Goal: Complete application form

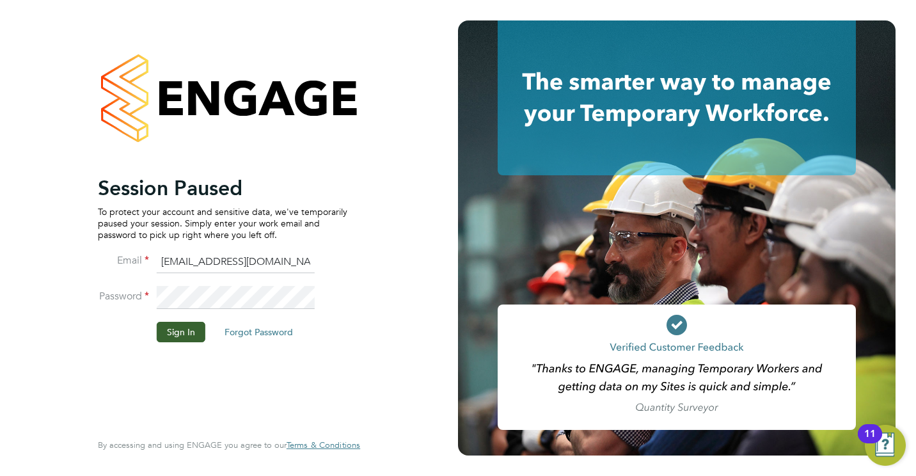
click at [668, 310] on rect at bounding box center [677, 367] width 358 height 125
drag, startPoint x: 668, startPoint y: 310, endPoint x: 401, endPoint y: 299, distance: 267.1
click at [401, 299] on app-barbie "Session Paused To protect your account and sensitive data, we've temporarily pa…" at bounding box center [458, 238] width 916 height 476
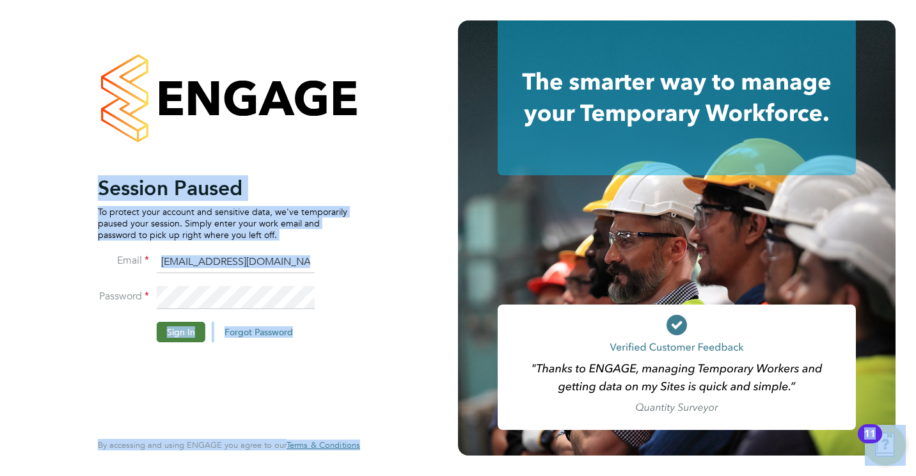
click at [191, 330] on button "Sign In" at bounding box center [181, 332] width 49 height 20
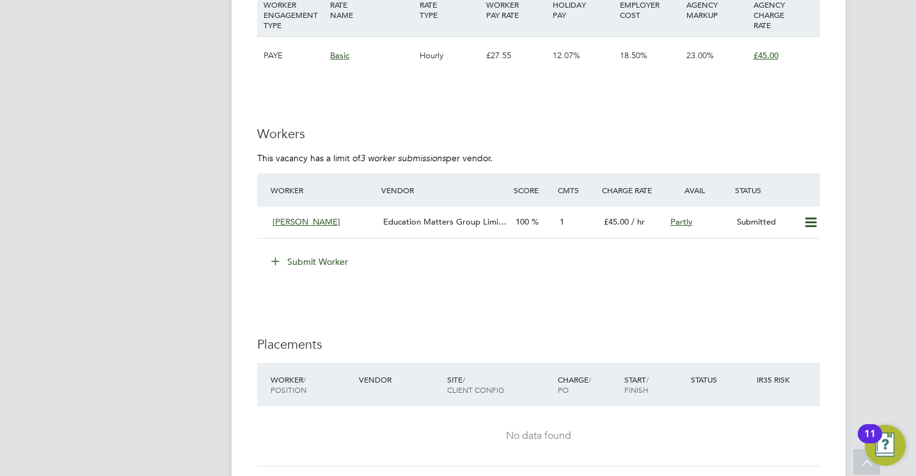
scroll to position [2073, 0]
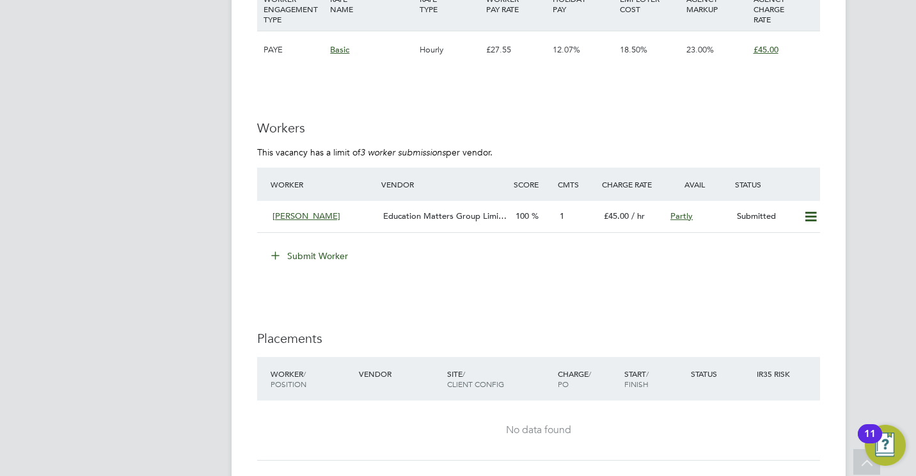
click at [317, 253] on button "Submit Worker" at bounding box center [310, 256] width 96 height 20
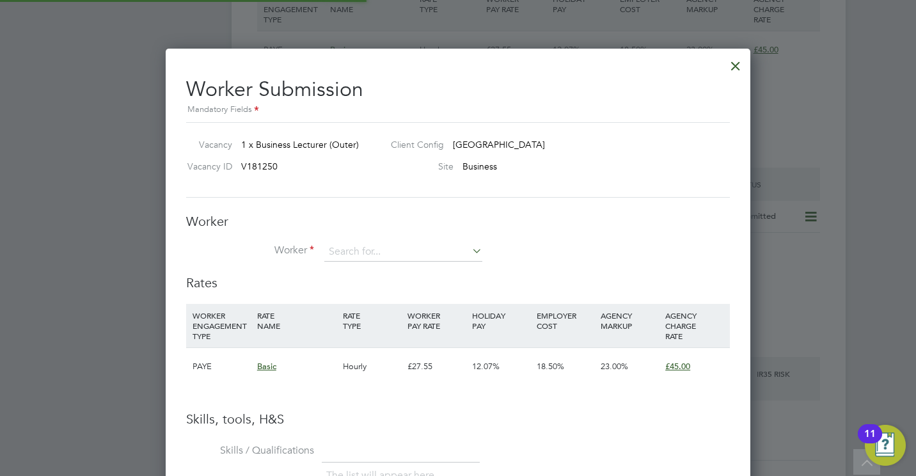
scroll to position [807, 585]
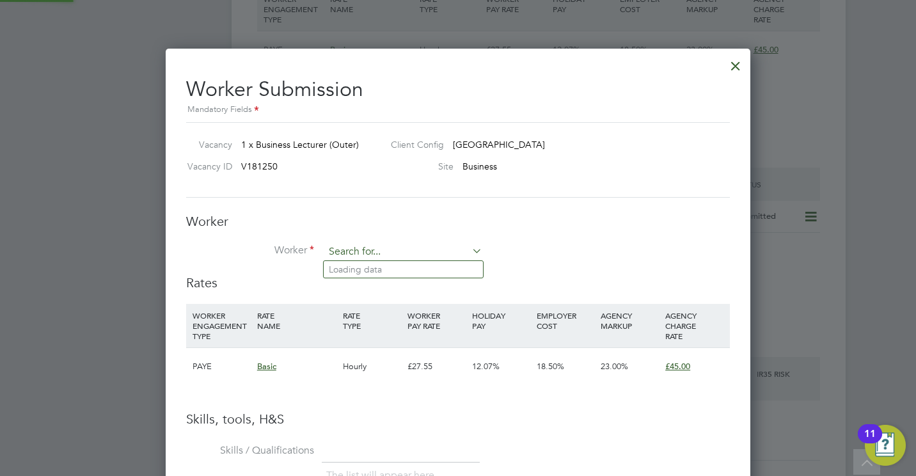
click at [342, 247] on input at bounding box center [403, 251] width 158 height 19
click at [349, 270] on b "Remi" at bounding box center [339, 269] width 21 height 11
type input "Remi Oyedola"
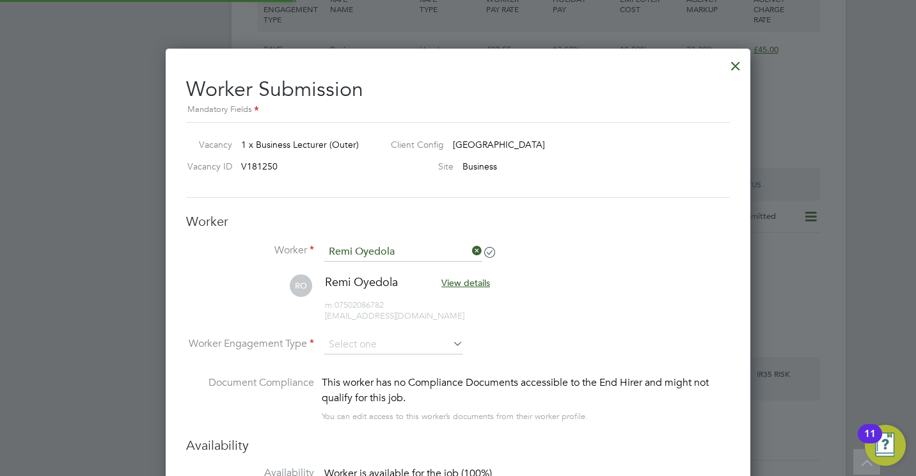
scroll to position [6, 6]
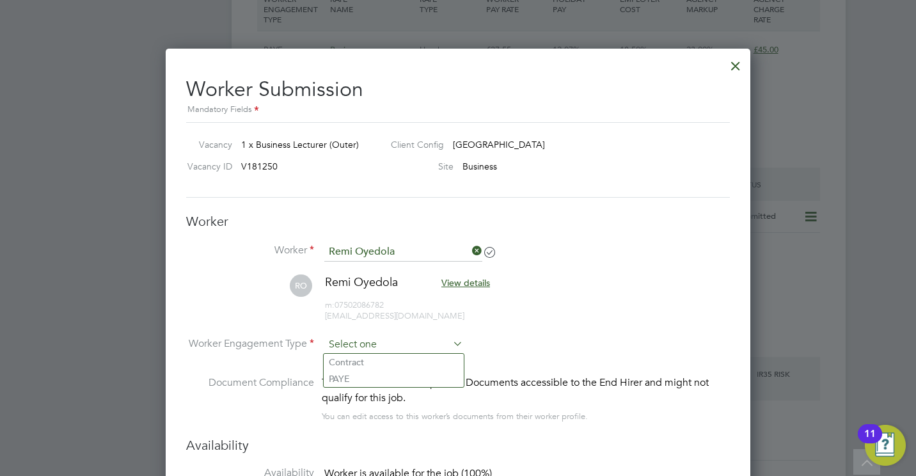
click at [442, 351] on input at bounding box center [393, 344] width 139 height 19
click at [429, 375] on li "PAYE" at bounding box center [394, 378] width 140 height 17
type input "PAYE"
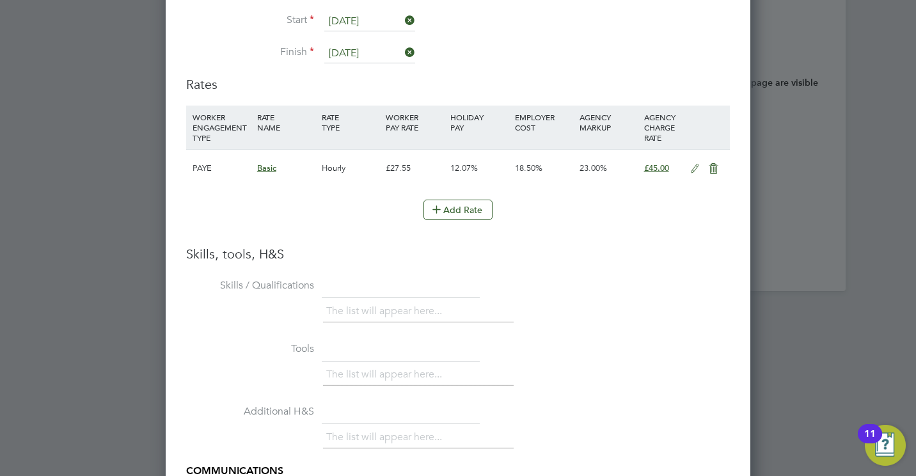
scroll to position [2636, 0]
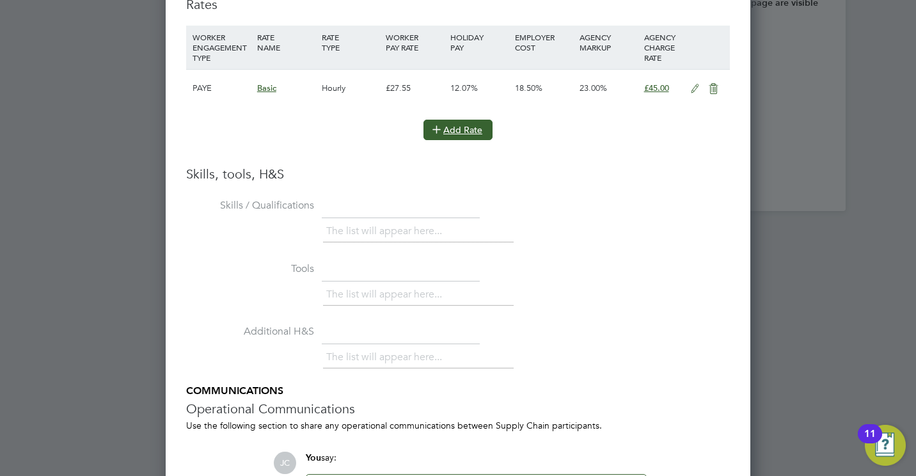
click at [432, 124] on icon at bounding box center [437, 129] width 10 height 10
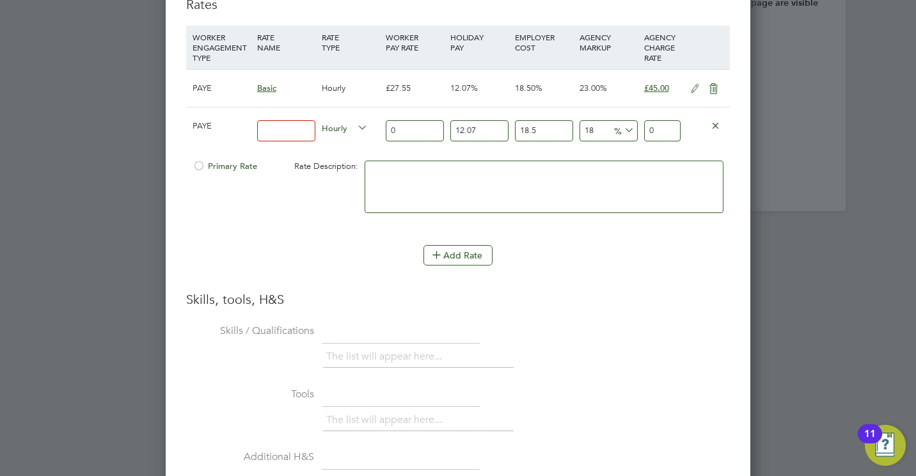
click at [280, 134] on input at bounding box center [286, 130] width 58 height 21
type input "Worker requested"
click at [401, 129] on input "0" at bounding box center [415, 130] width 58 height 21
type input "03"
type input "4.70122443"
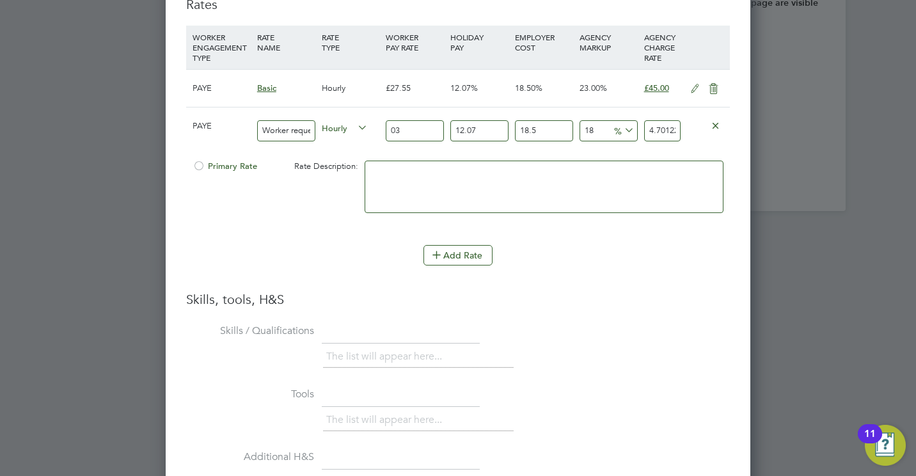
type input "035"
type input "54.84761835"
type input "03"
type input "4.70122443"
type input "0"
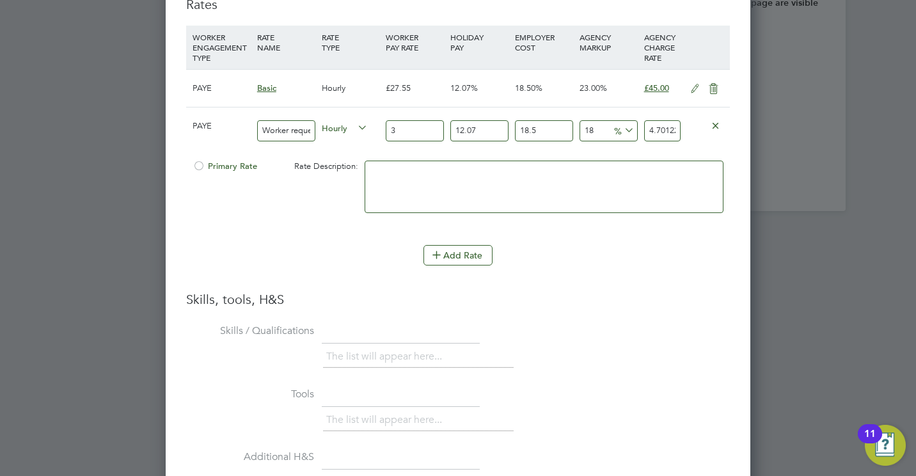
type input "35"
type input "54.84761835"
type input "35"
click at [400, 169] on textarea at bounding box center [544, 187] width 359 height 52
type textarea "[PERSON_NAME] states this is what he was paid when previously working with NCC"
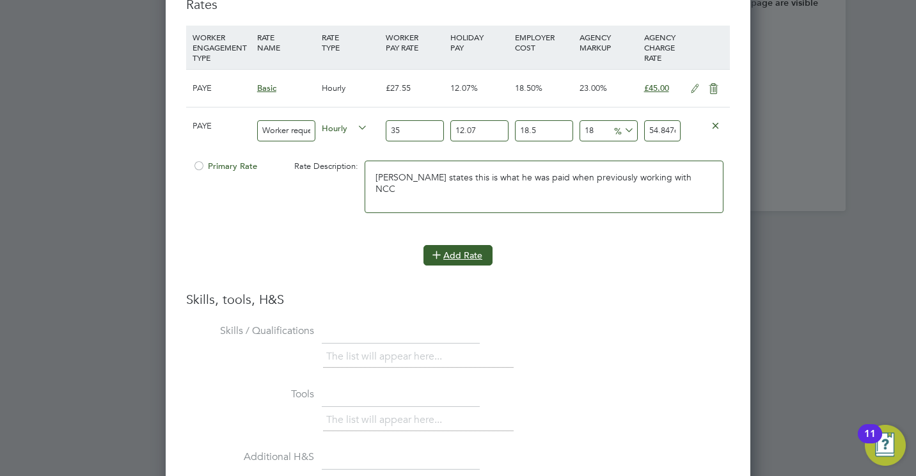
click at [470, 253] on button "Add Rate" at bounding box center [458, 255] width 69 height 20
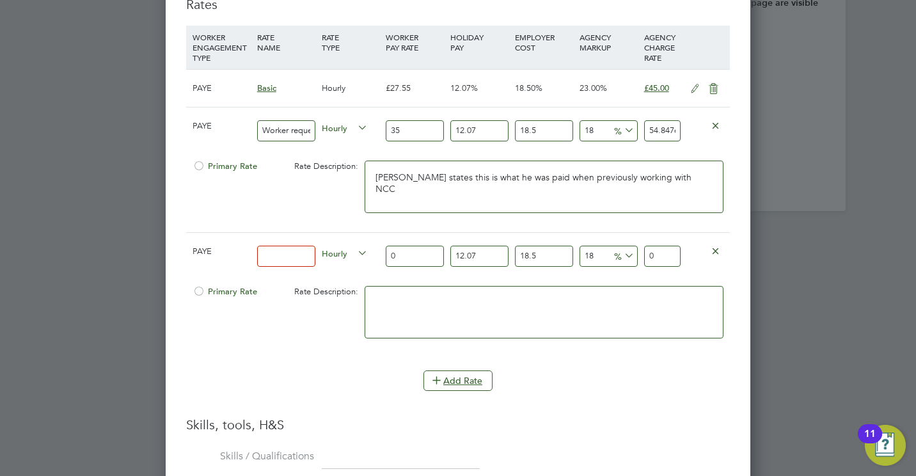
click at [717, 251] on icon at bounding box center [716, 251] width 10 height 10
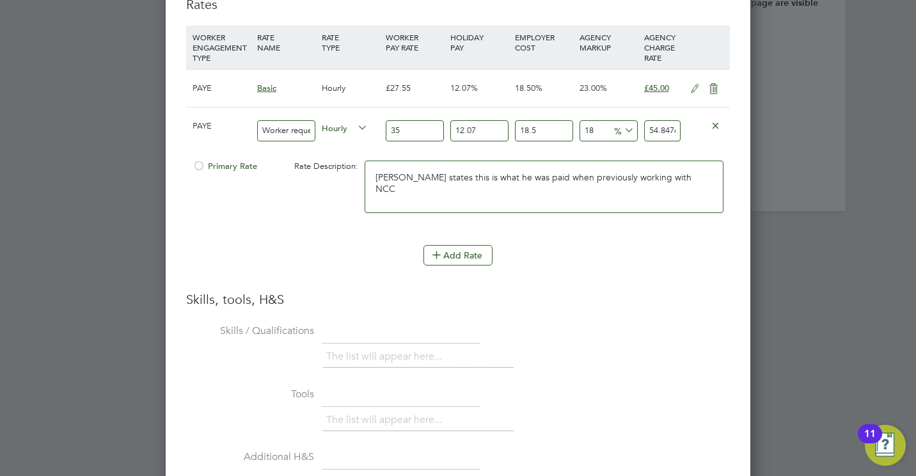
scroll to position [1250, 585]
click at [622, 348] on div "The list will appear here..." at bounding box center [526, 359] width 407 height 26
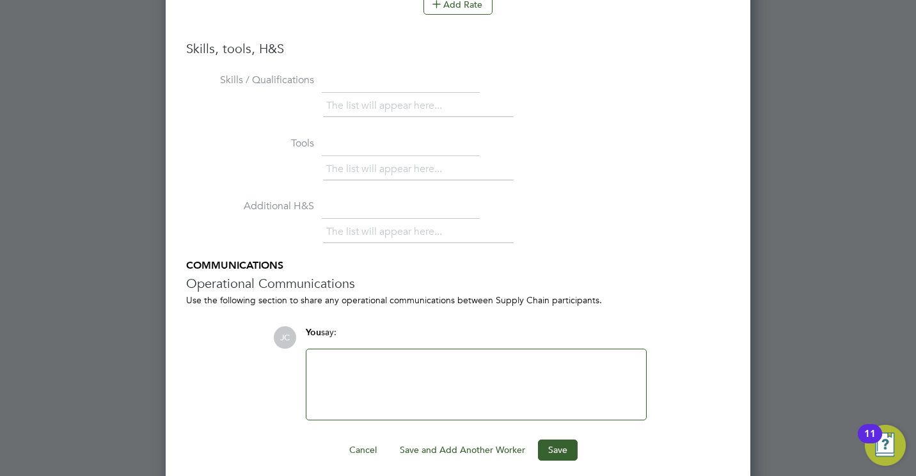
scroll to position [2895, 0]
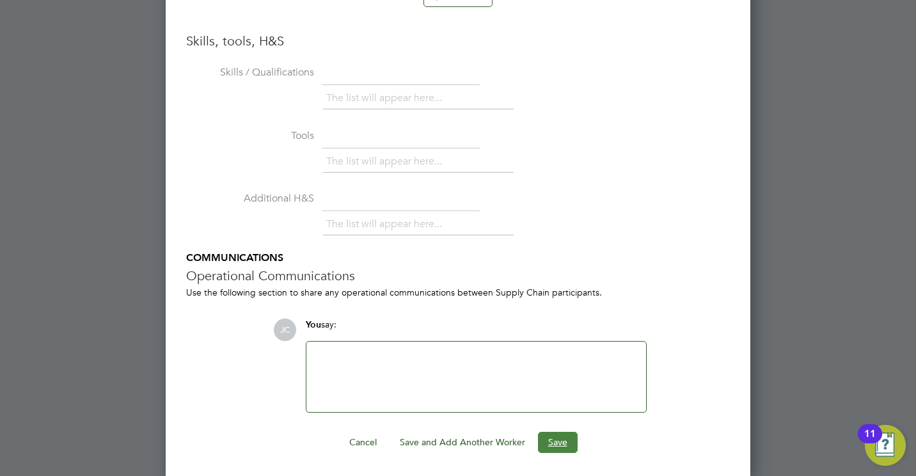
click at [557, 442] on button "Save" at bounding box center [558, 442] width 40 height 20
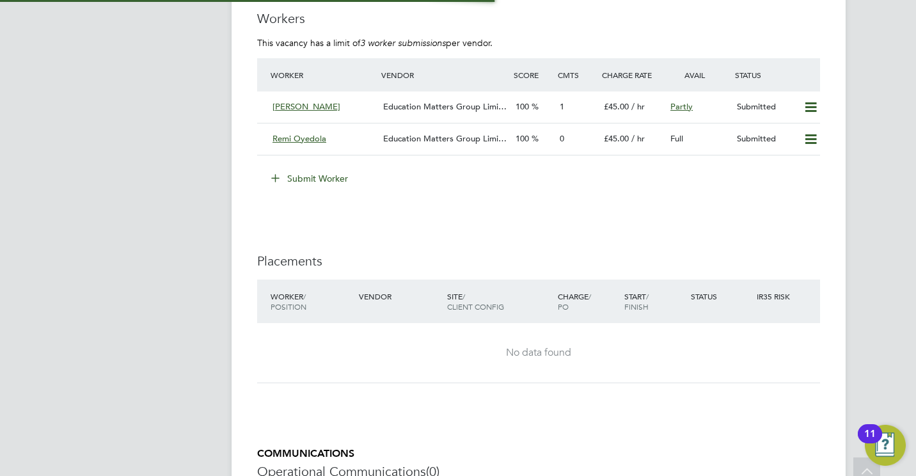
scroll to position [2073, 0]
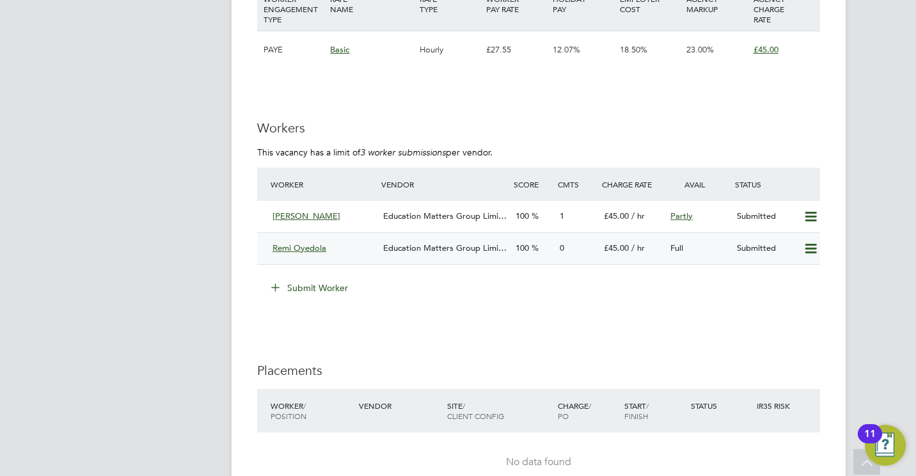
click at [427, 251] on span "Education Matters Group Limi…" at bounding box center [444, 247] width 123 height 11
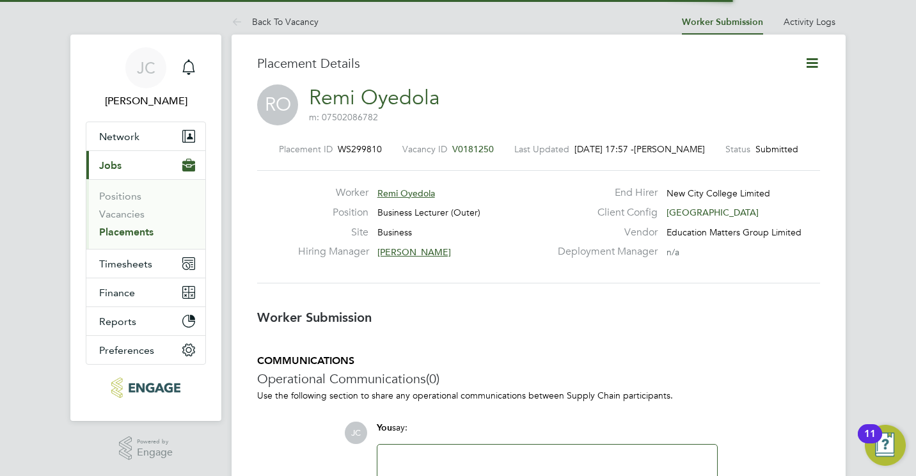
scroll to position [6, 6]
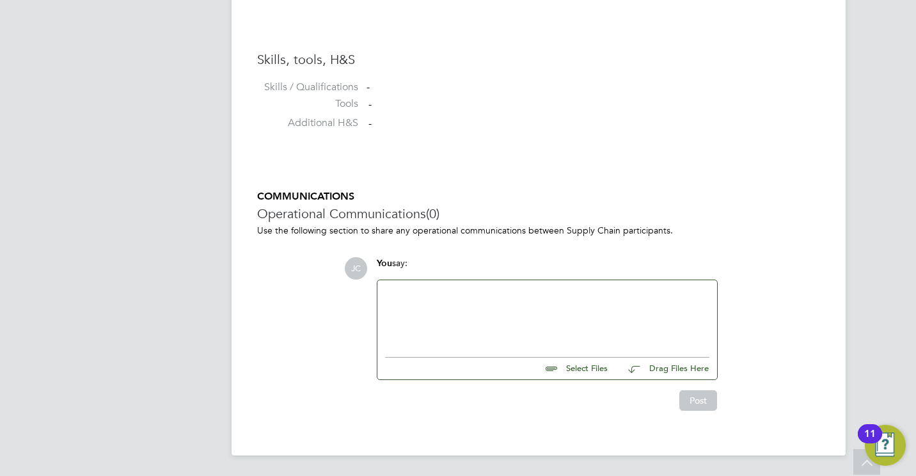
click at [474, 296] on div at bounding box center [547, 315] width 324 height 55
click at [592, 372] on input "file" at bounding box center [614, 367] width 192 height 18
type input "C:\fakepath\Remi CV - Business.docx"
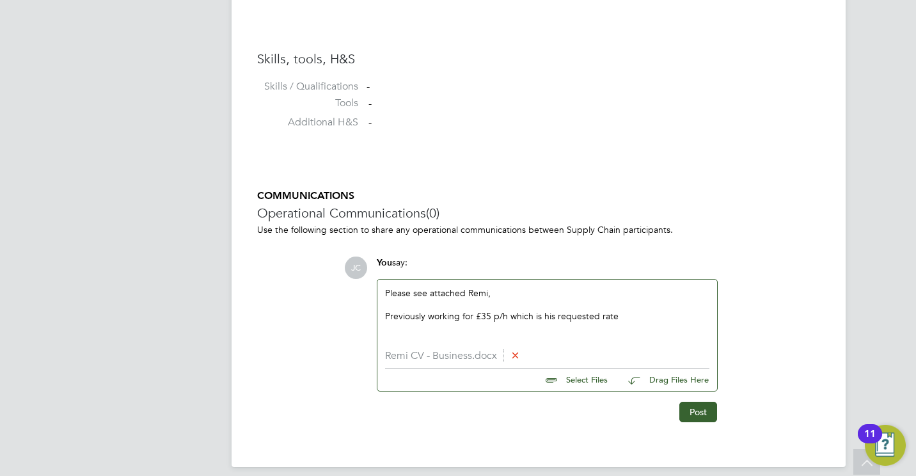
click at [623, 314] on div "Previously working for £35 p/h which is his requested rate" at bounding box center [547, 316] width 324 height 12
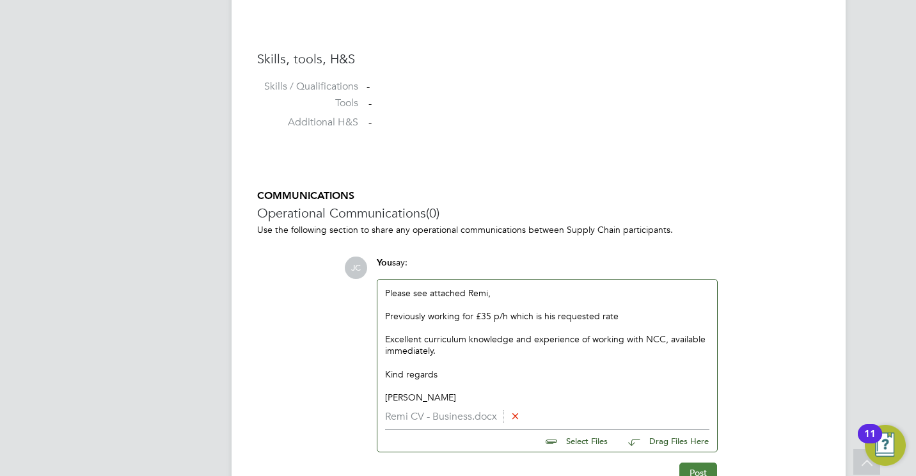
click at [692, 472] on button "Post" at bounding box center [698, 473] width 38 height 20
